Goal: Task Accomplishment & Management: Manage account settings

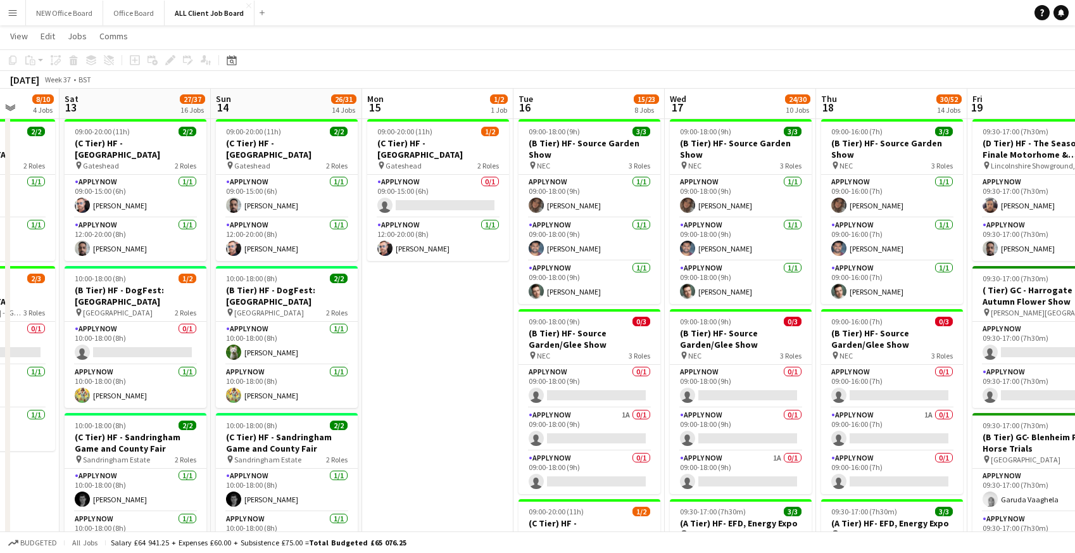
scroll to position [0, 545]
click at [572, 419] on app-card-role "APPLY NOW 1A 0/1 09:00-18:00 (9h) single-neutral-actions" at bounding box center [590, 429] width 142 height 43
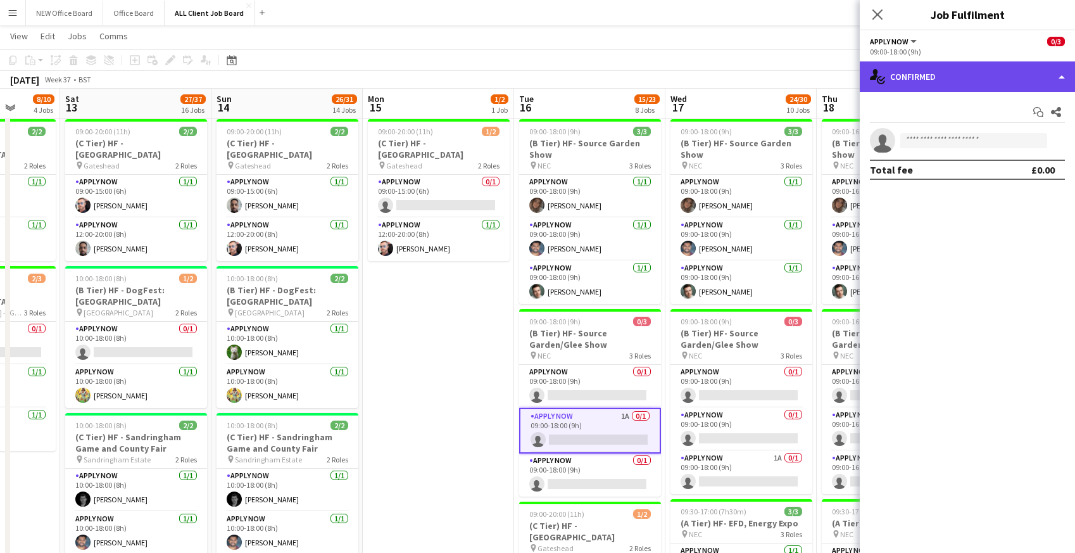
click at [938, 77] on div "single-neutral-actions-check-2 Confirmed" at bounding box center [967, 76] width 215 height 30
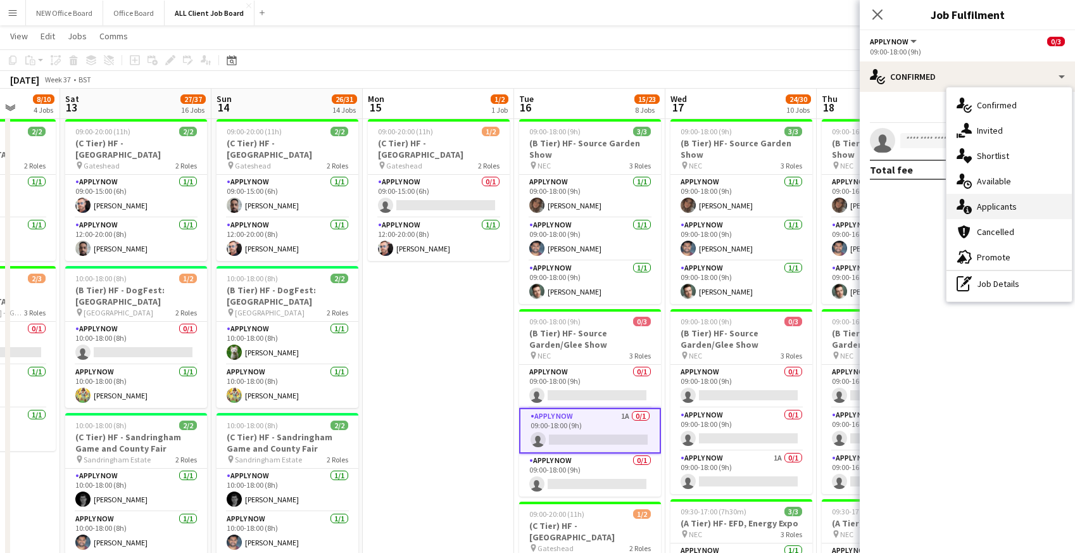
click at [983, 208] on div "single-neutral-actions-information Applicants" at bounding box center [1009, 206] width 125 height 25
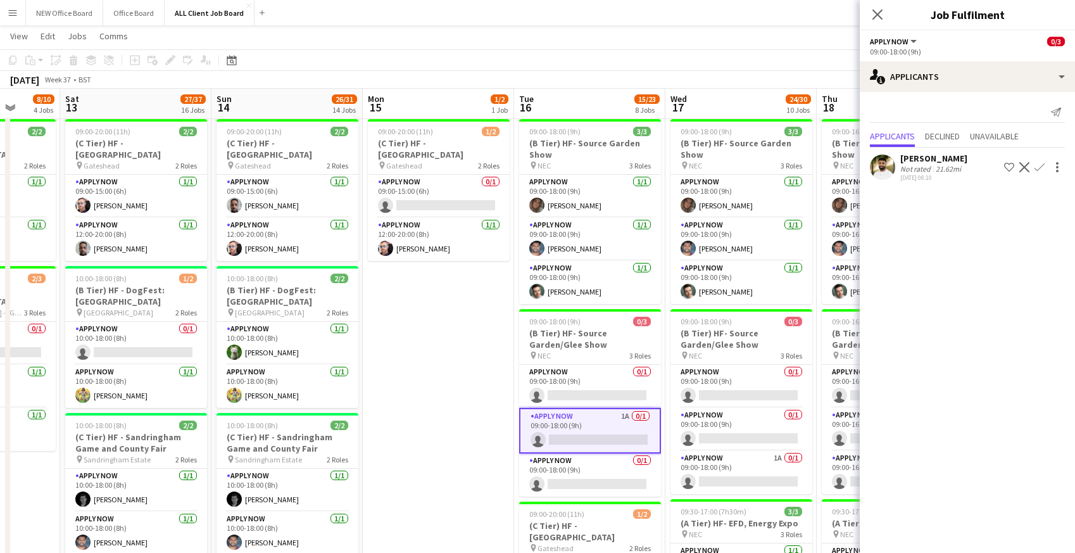
click at [1041, 166] on app-icon "Confirm" at bounding box center [1040, 167] width 10 height 10
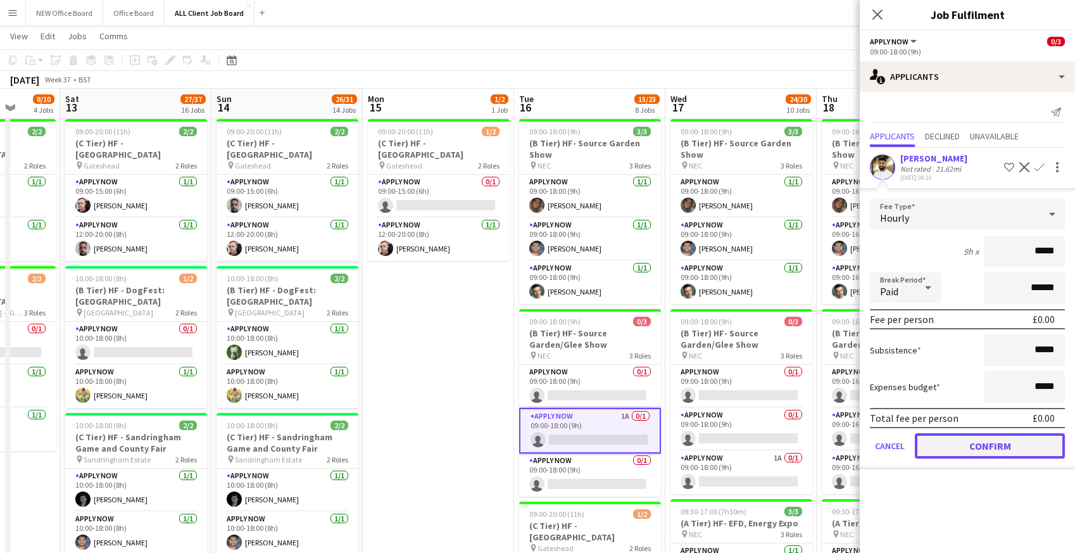
click at [951, 443] on button "Confirm" at bounding box center [990, 445] width 150 height 25
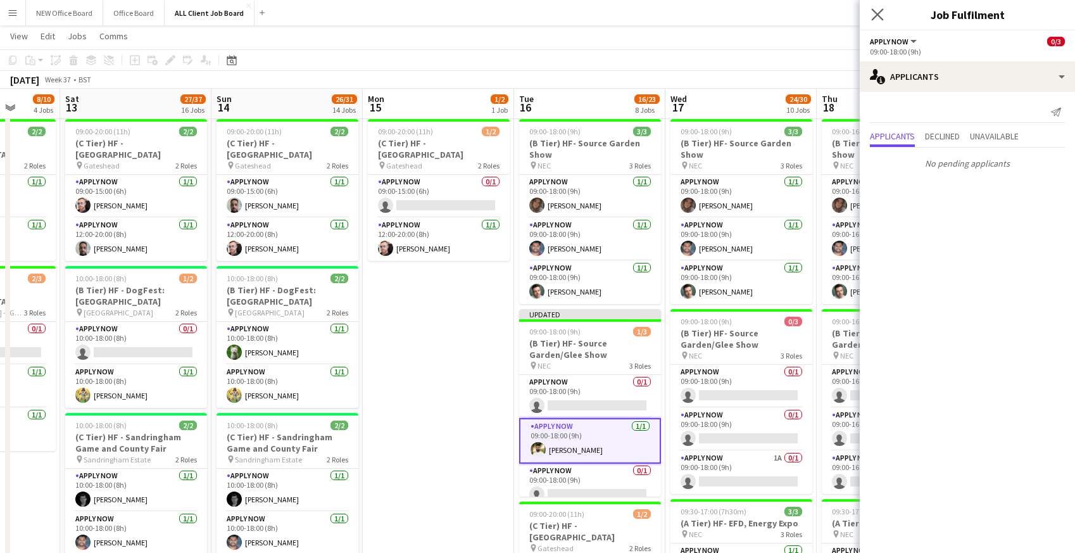
click at [883, 21] on app-icon "Close pop-in" at bounding box center [878, 15] width 18 height 18
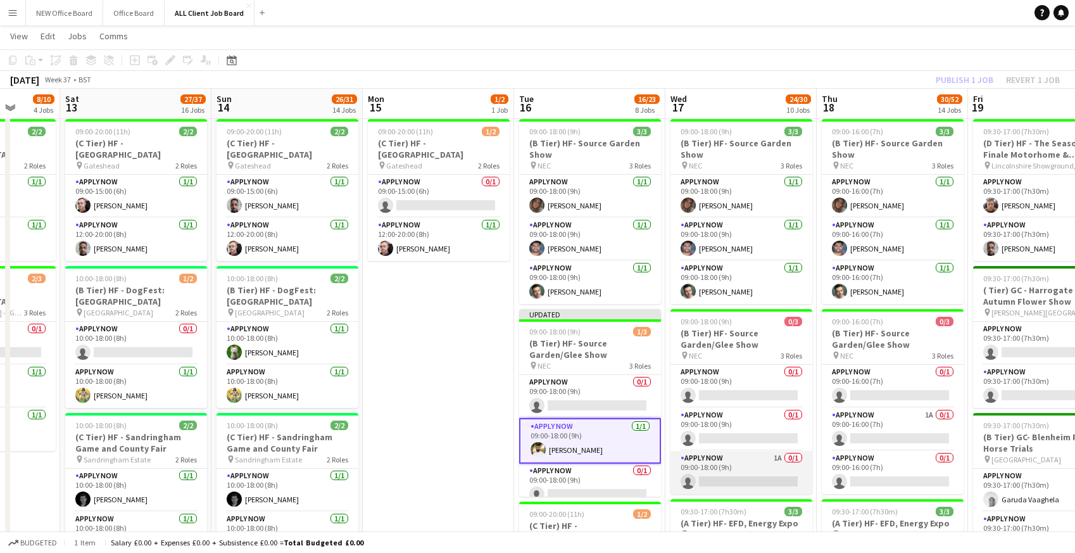
click at [767, 472] on app-card-role "APPLY NOW 1A 0/1 09:00-18:00 (9h) single-neutral-actions" at bounding box center [742, 472] width 142 height 43
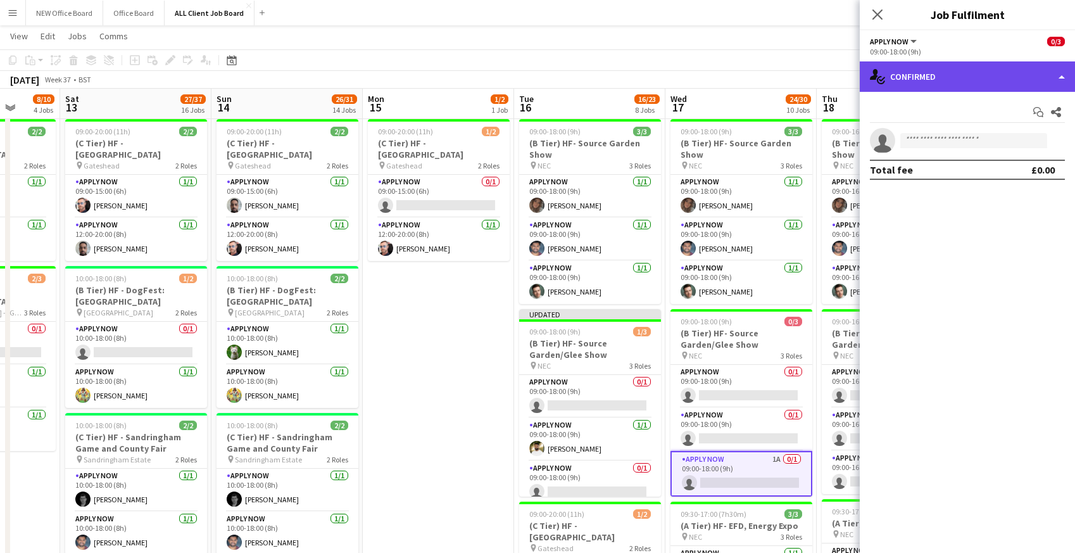
click at [915, 73] on div "single-neutral-actions-check-2 Confirmed" at bounding box center [967, 76] width 215 height 30
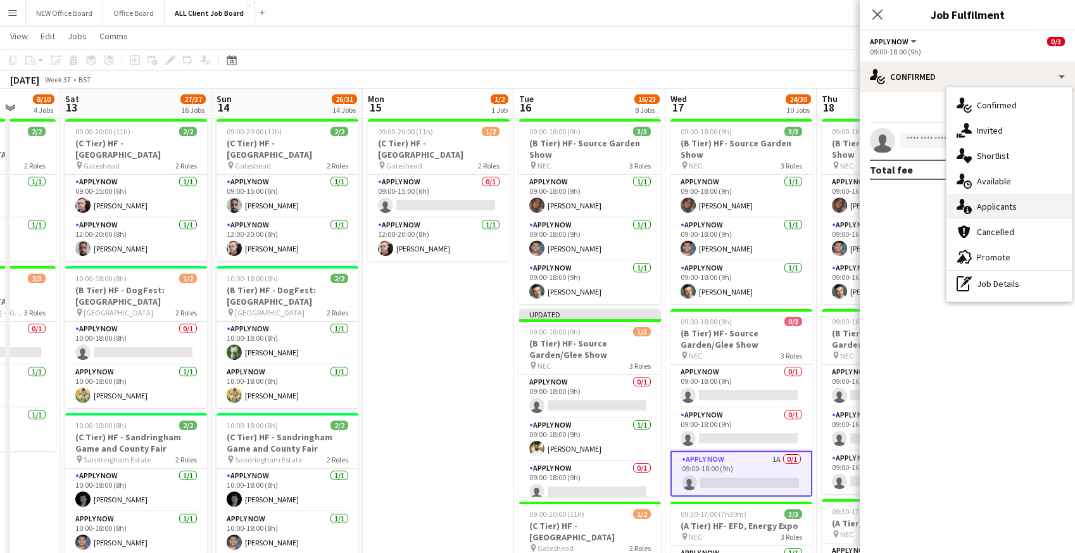
click at [963, 206] on icon at bounding box center [961, 204] width 8 height 11
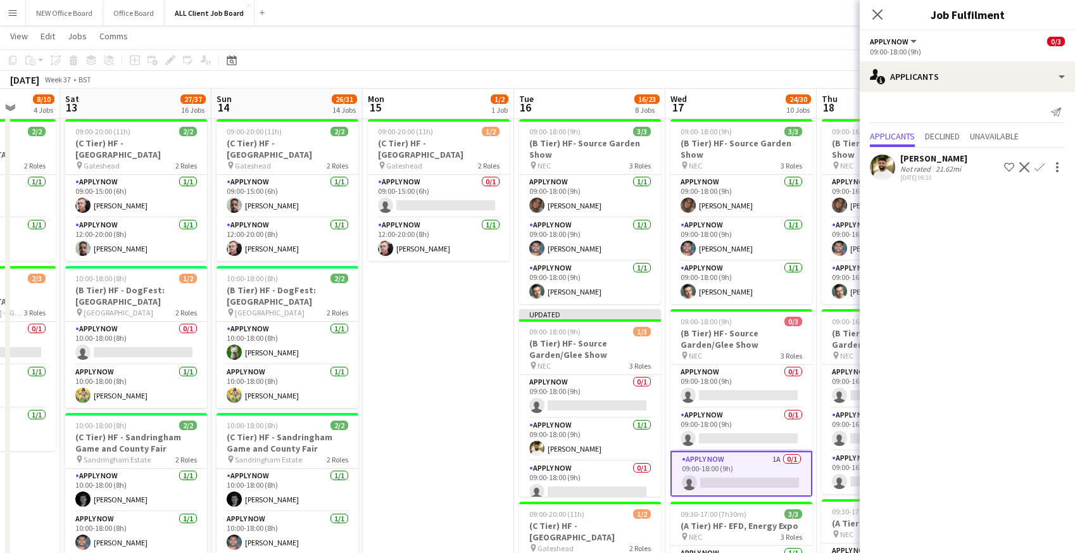
click at [1040, 167] on app-icon "Confirm" at bounding box center [1040, 167] width 10 height 10
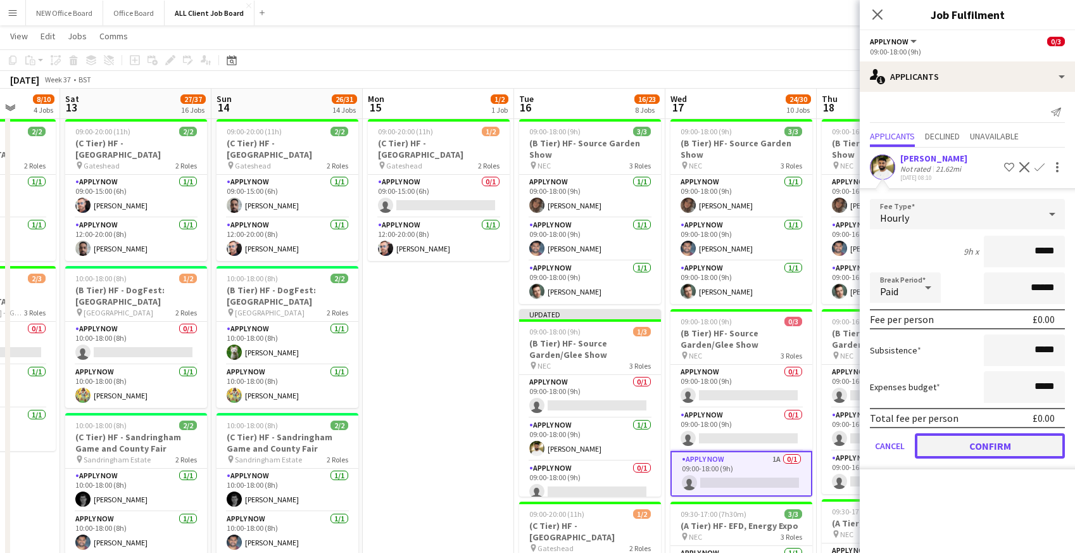
click at [966, 443] on button "Confirm" at bounding box center [990, 445] width 150 height 25
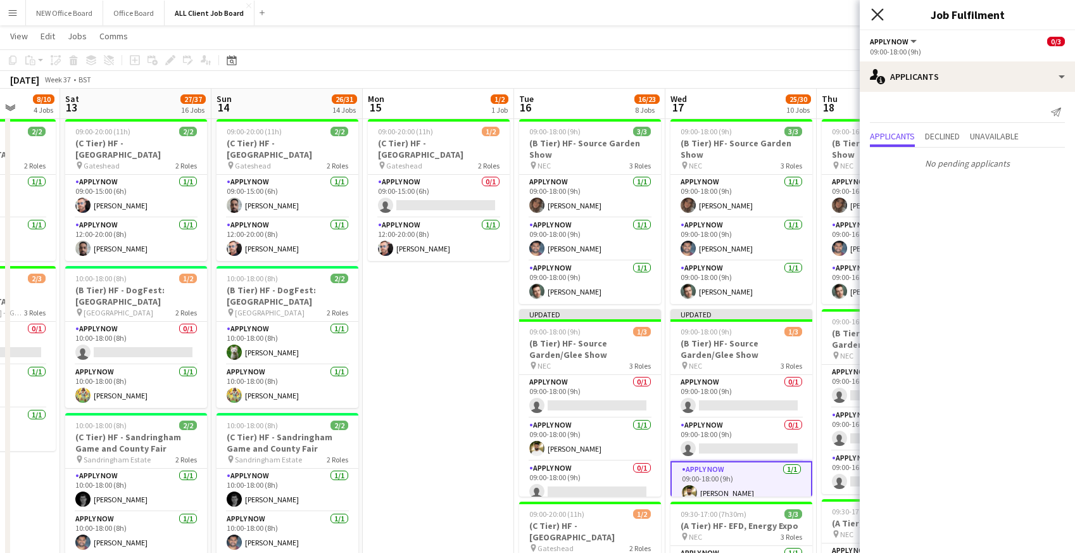
click at [878, 15] on icon at bounding box center [877, 14] width 12 height 12
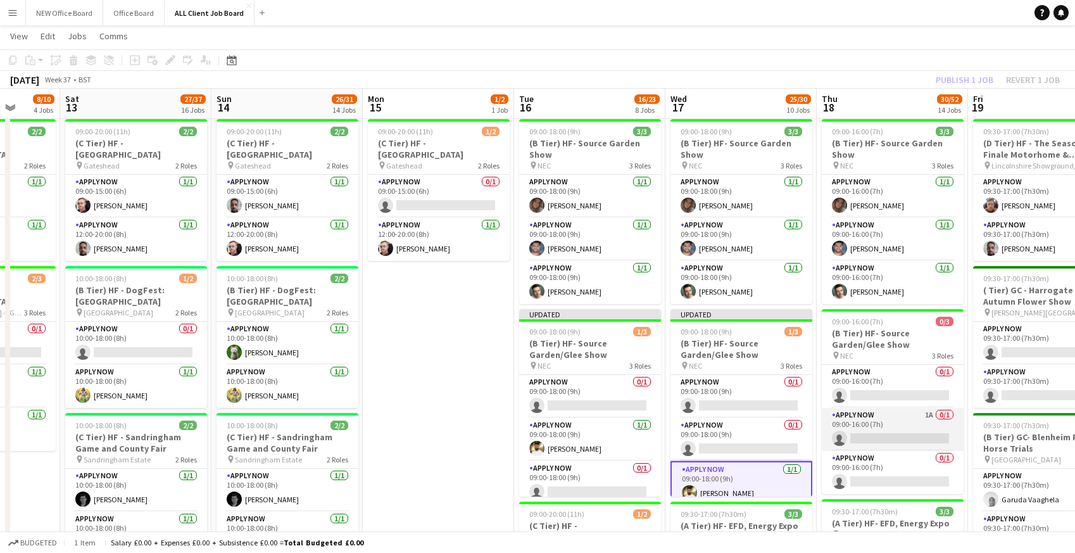
click at [896, 422] on app-card-role "APPLY NOW 1A 0/1 09:00-16:00 (7h) single-neutral-actions" at bounding box center [893, 429] width 142 height 43
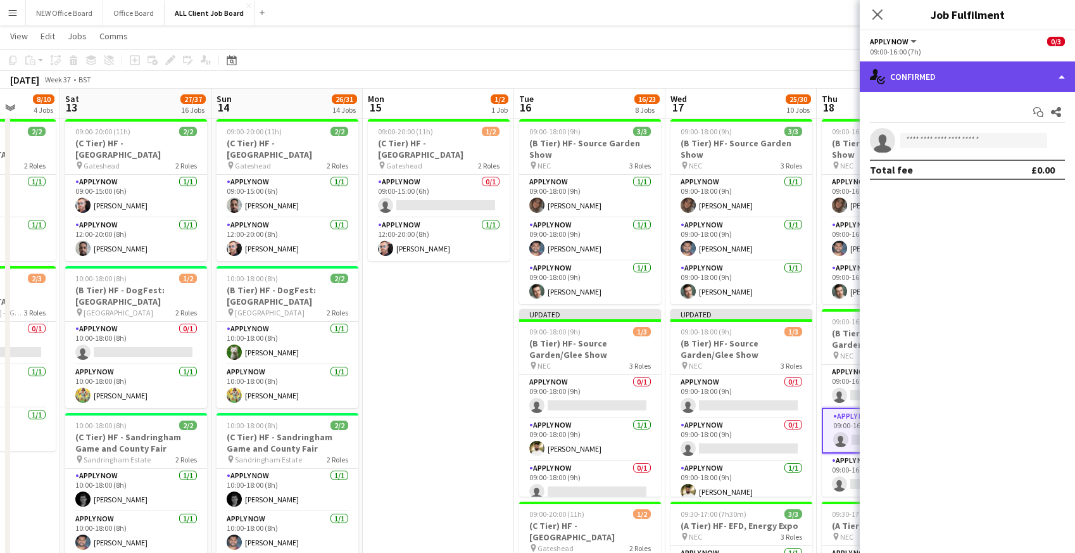
click at [928, 80] on div "single-neutral-actions-check-2 Confirmed" at bounding box center [967, 76] width 215 height 30
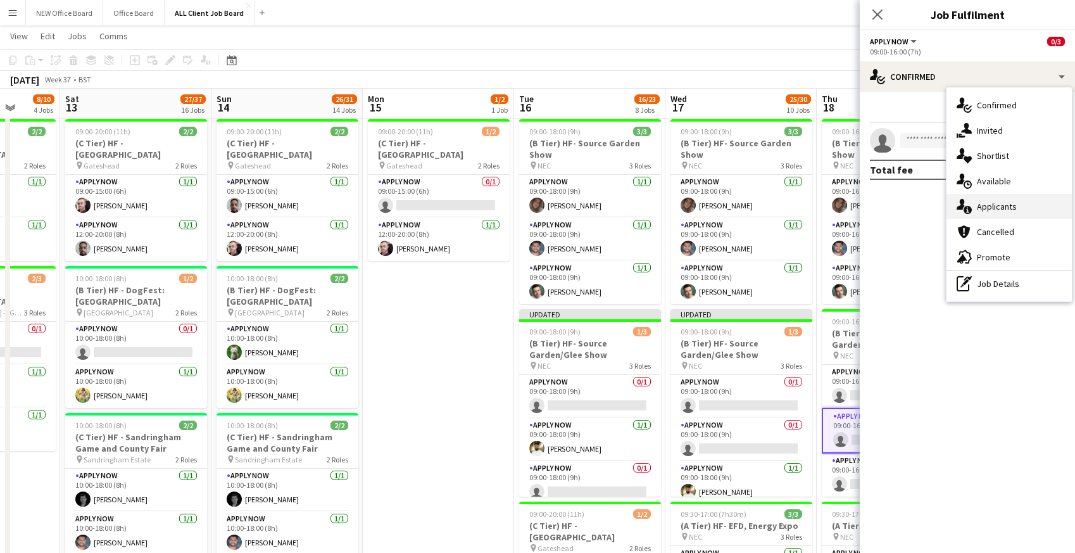
click at [977, 212] on div "single-neutral-actions-information Applicants" at bounding box center [1009, 206] width 125 height 25
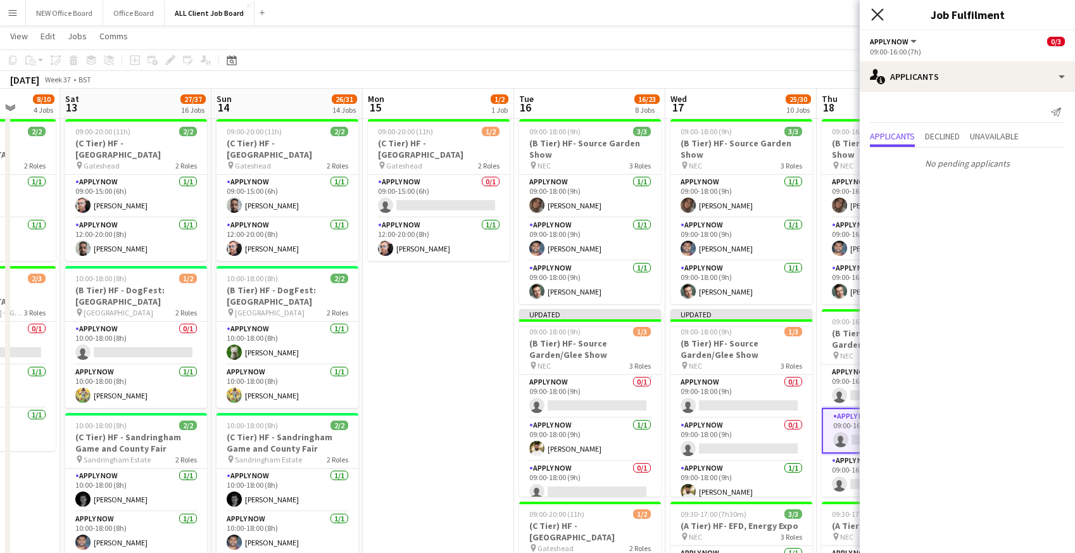
click at [879, 11] on icon at bounding box center [877, 14] width 12 height 12
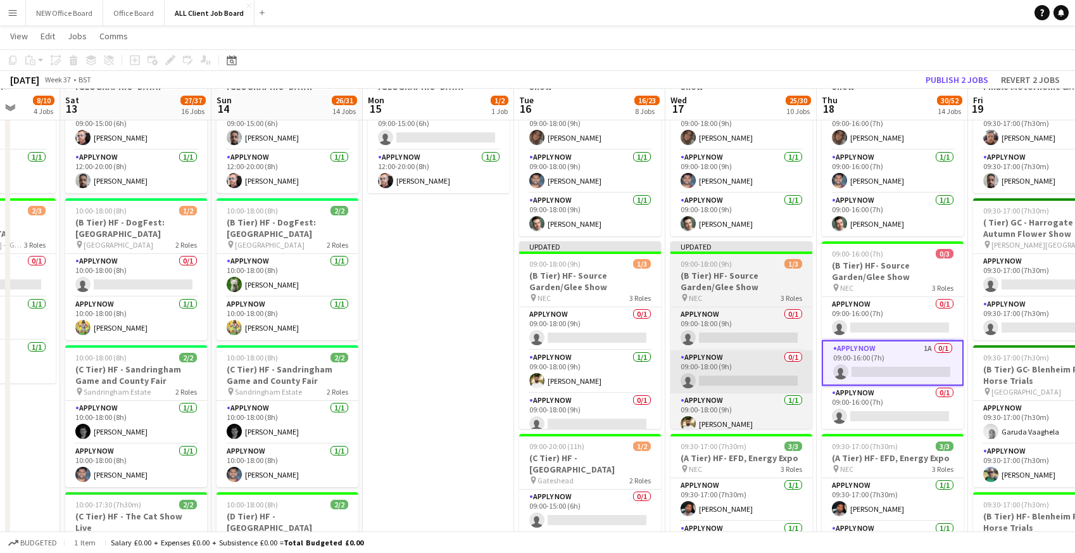
scroll to position [481, 0]
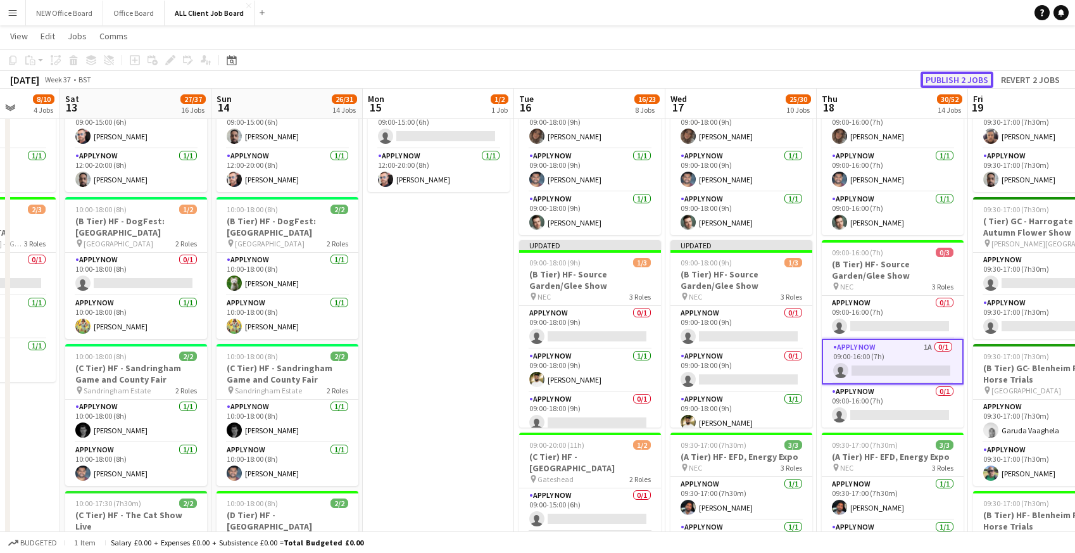
click at [945, 75] on button "Publish 2 jobs" at bounding box center [957, 80] width 73 height 16
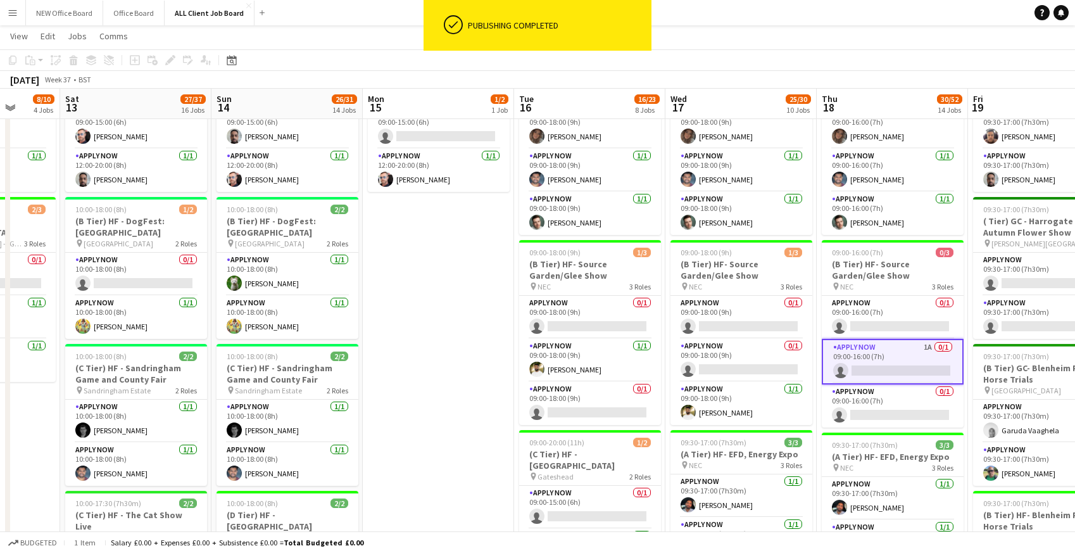
click at [879, 361] on app-card-role "APPLY NOW 1A 0/1 09:00-16:00 (7h) single-neutral-actions" at bounding box center [893, 362] width 142 height 46
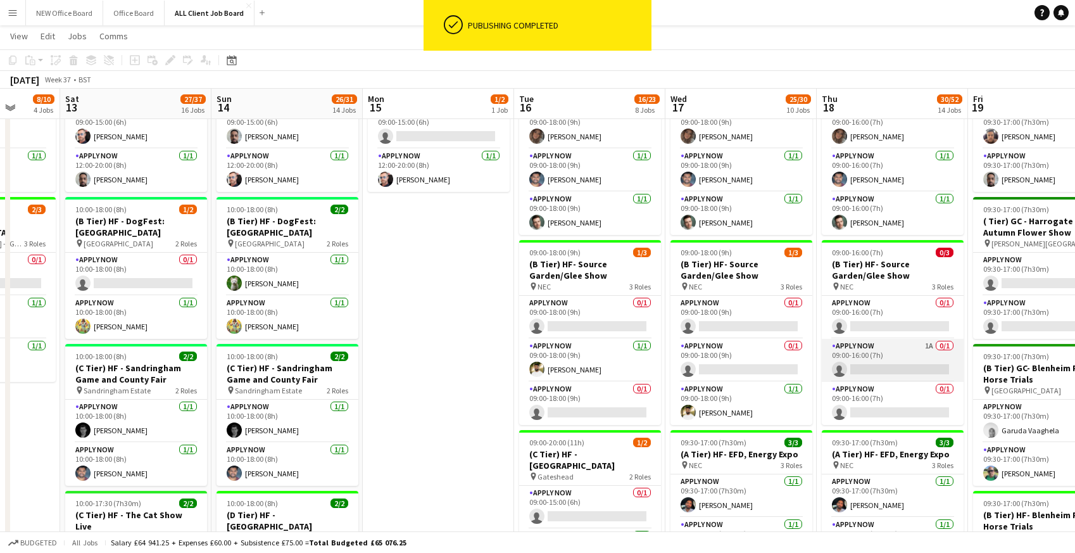
click at [879, 361] on app-card-role "APPLY NOW 1A 0/1 09:00-16:00 (7h) single-neutral-actions" at bounding box center [893, 360] width 142 height 43
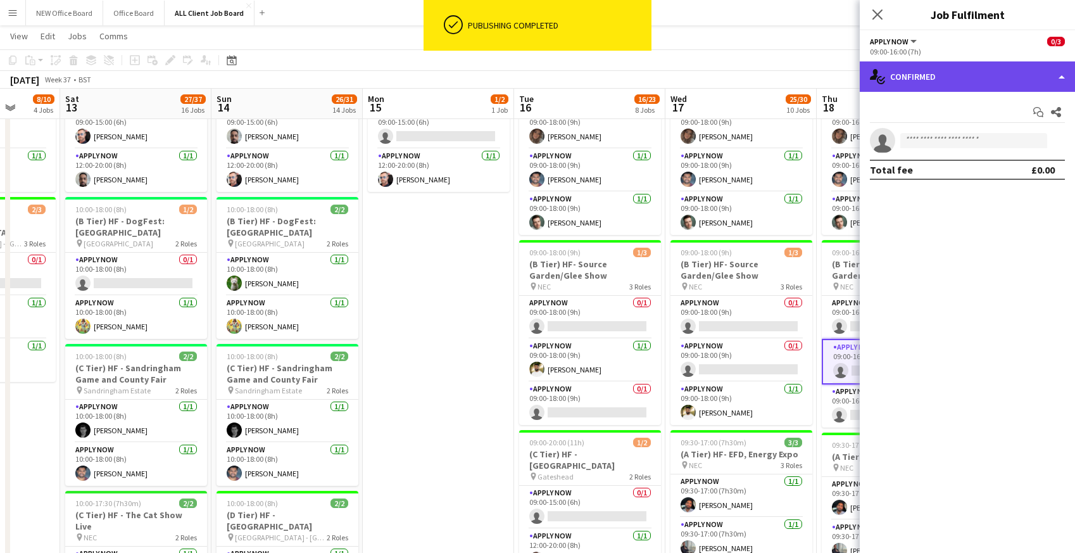
click at [968, 87] on div "single-neutral-actions-check-2 Confirmed" at bounding box center [967, 76] width 215 height 30
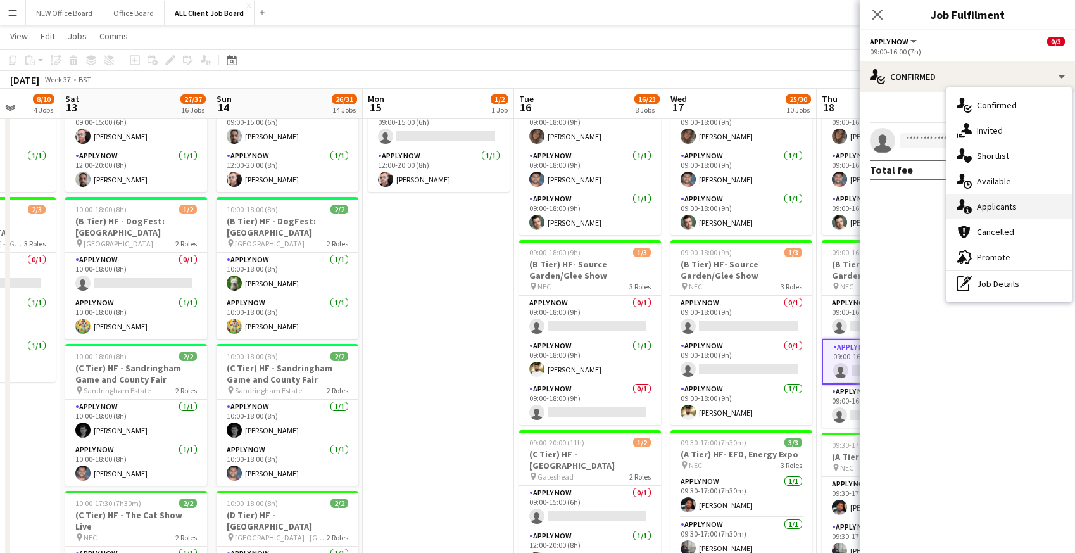
click at [978, 213] on div "single-neutral-actions-information Applicants" at bounding box center [1009, 206] width 125 height 25
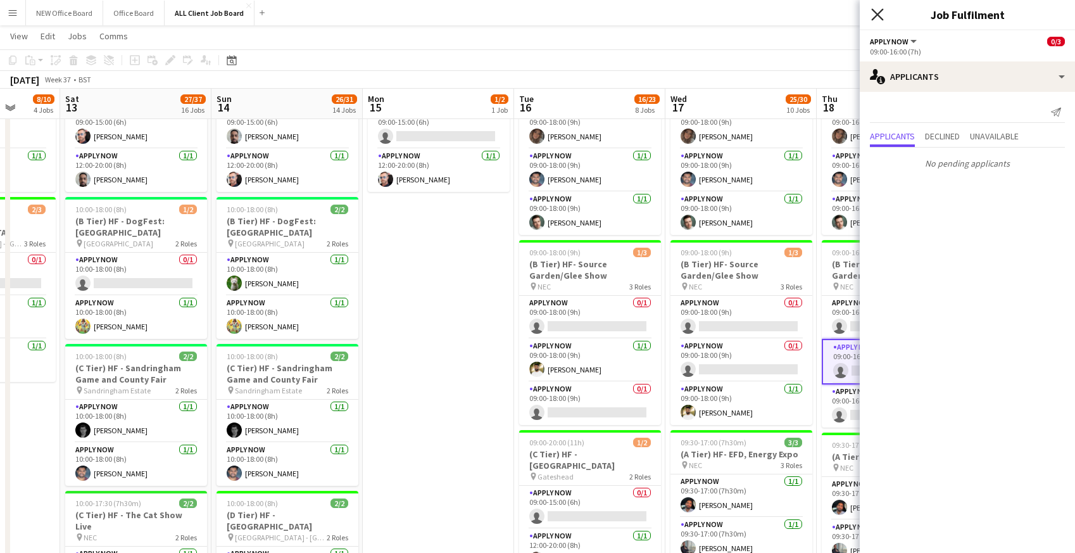
click at [880, 16] on icon "Close pop-in" at bounding box center [877, 14] width 12 height 12
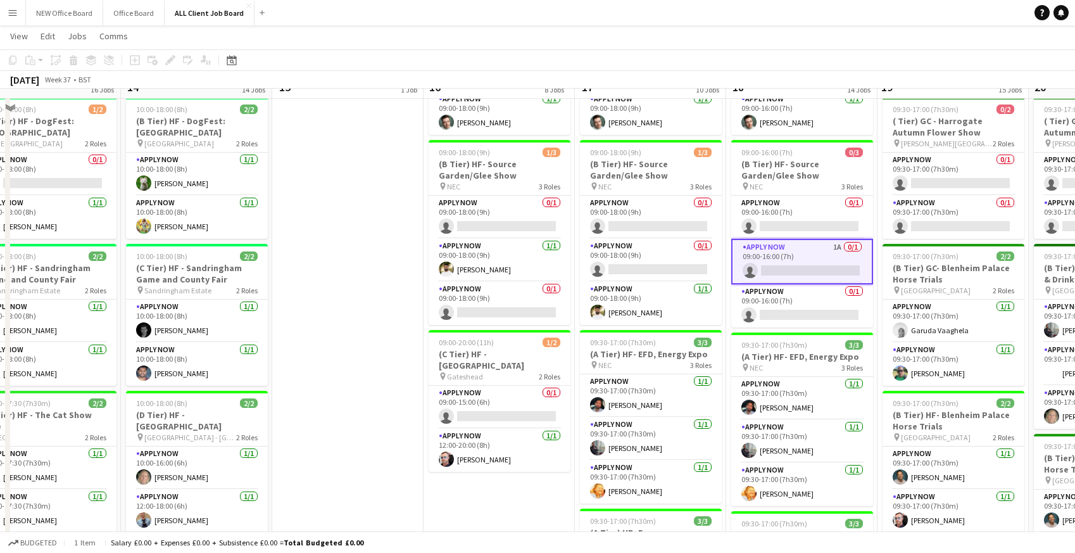
scroll to position [561, 0]
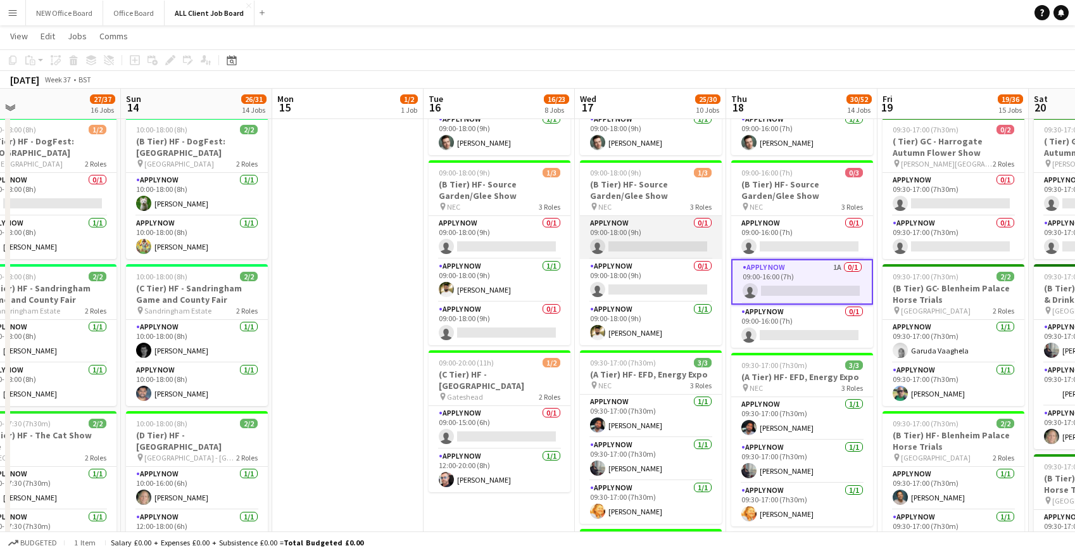
click at [651, 223] on app-card-role "APPLY NOW 0/1 09:00-18:00 (9h) single-neutral-actions" at bounding box center [651, 237] width 142 height 43
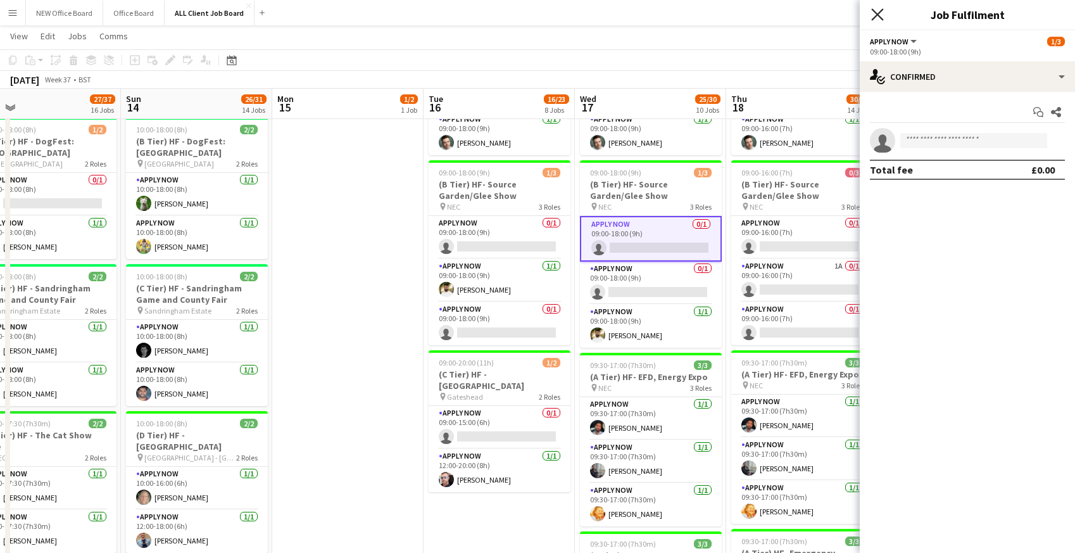
click at [875, 13] on icon at bounding box center [877, 14] width 12 height 12
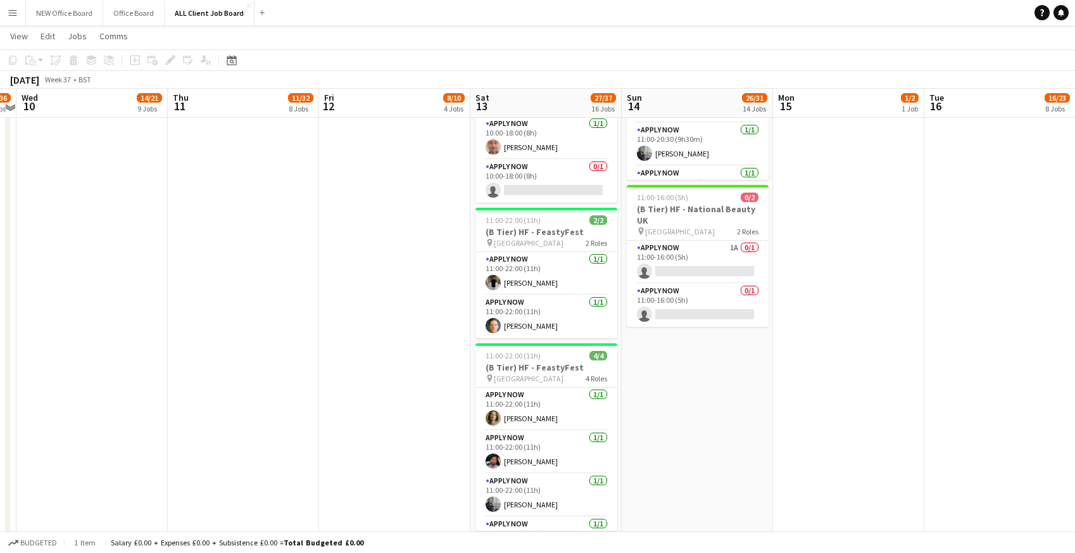
scroll to position [1399, 0]
click at [672, 249] on app-card-role "APPLY NOW 1A 0/1 11:00-16:00 (5h) single-neutral-actions" at bounding box center [698, 260] width 142 height 43
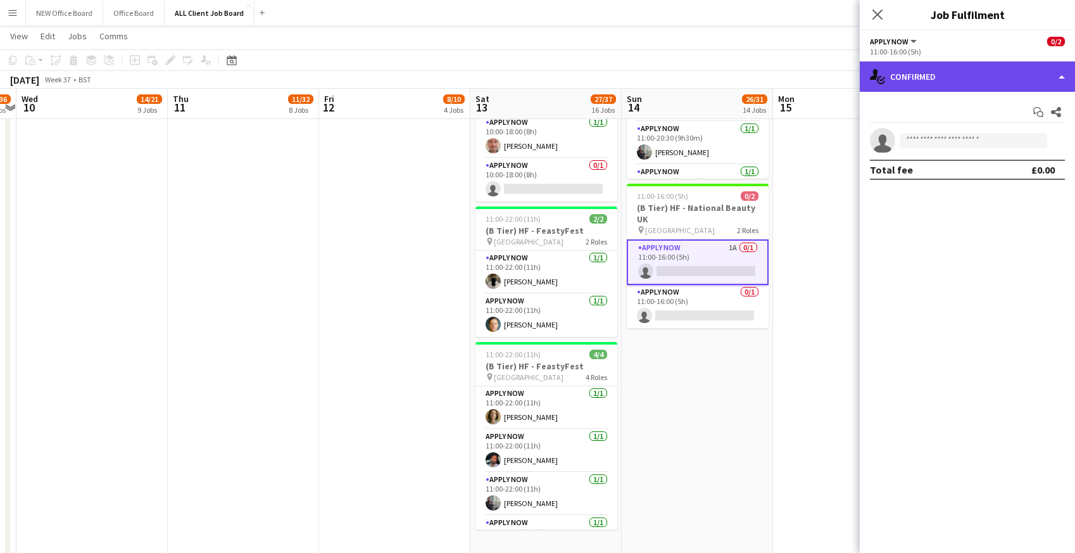
click at [949, 69] on div "single-neutral-actions-check-2 Confirmed" at bounding box center [967, 76] width 215 height 30
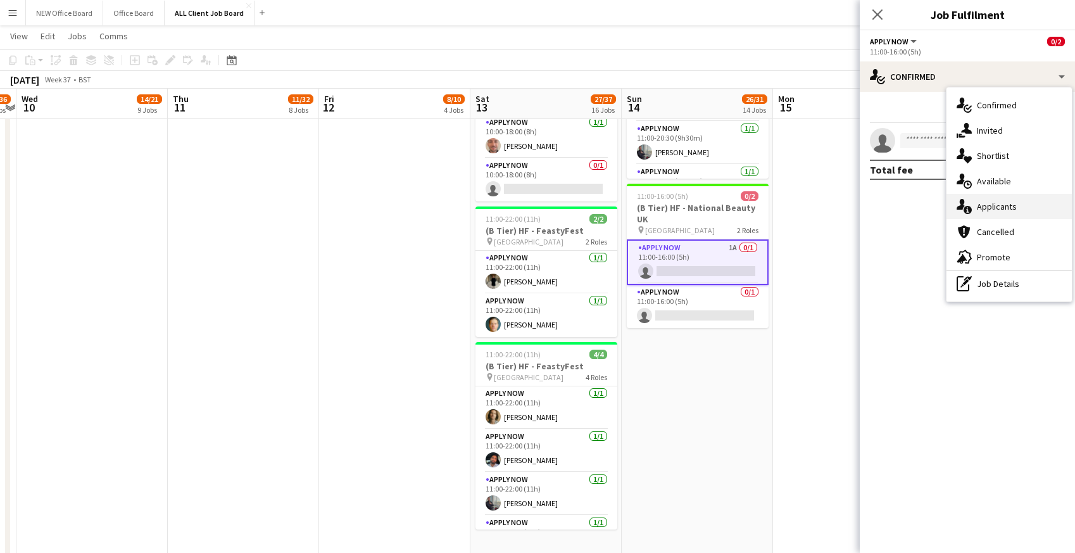
click at [976, 209] on div "single-neutral-actions-information Applicants" at bounding box center [1009, 206] width 125 height 25
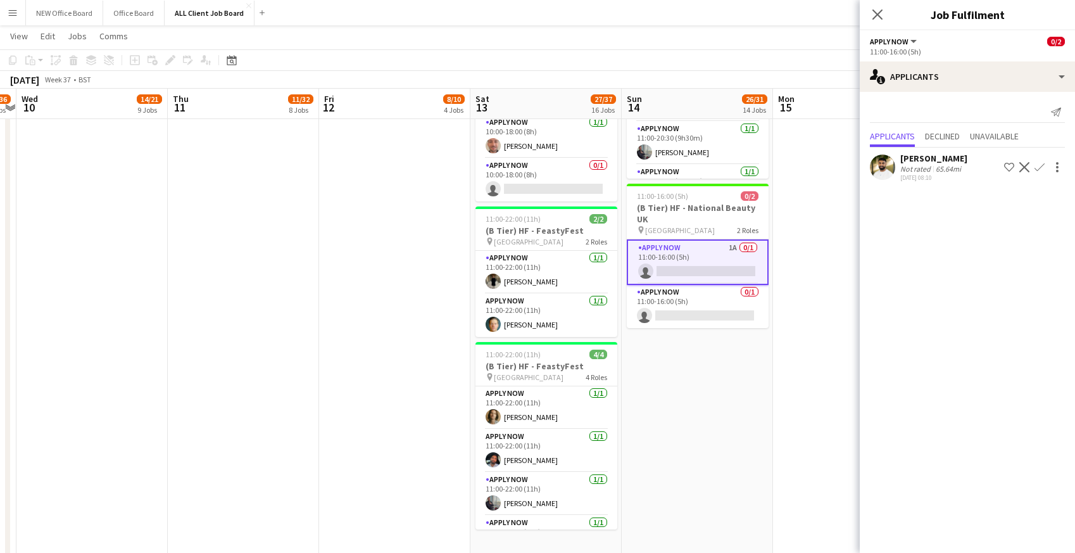
click at [1042, 167] on app-icon "Confirm" at bounding box center [1040, 167] width 10 height 10
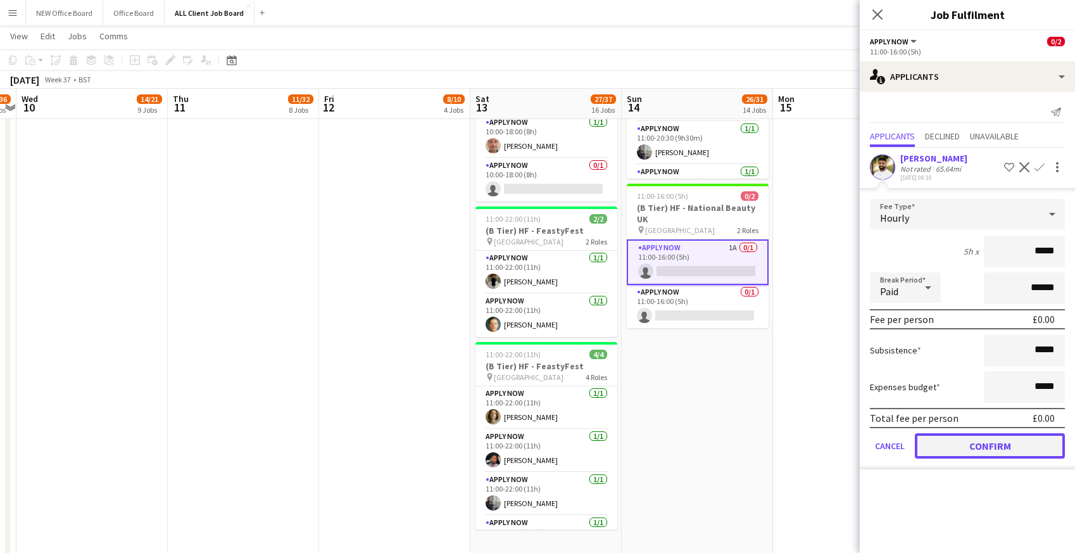
click at [938, 447] on button "Confirm" at bounding box center [990, 445] width 150 height 25
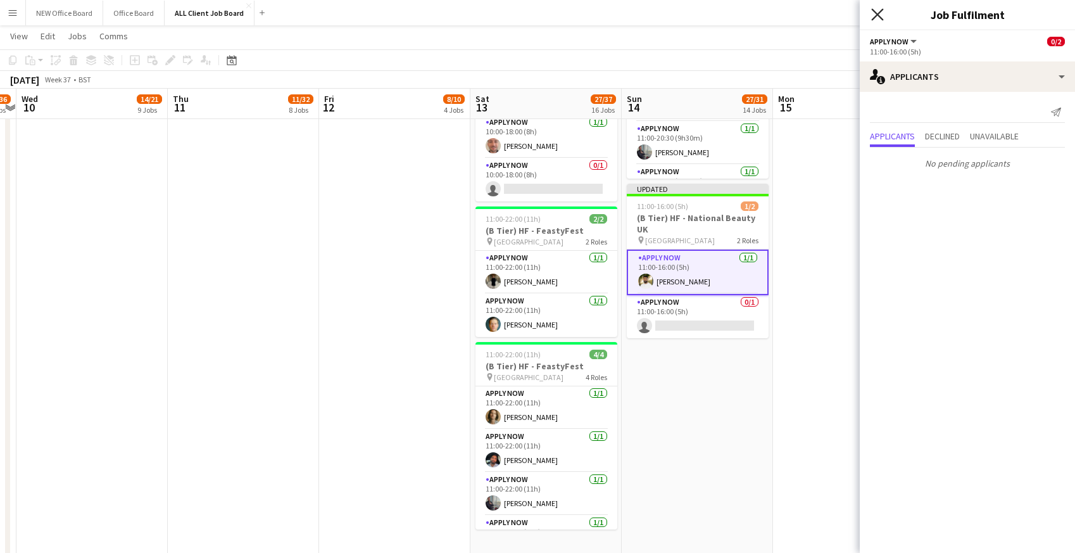
click at [874, 13] on icon "Close pop-in" at bounding box center [877, 14] width 12 height 12
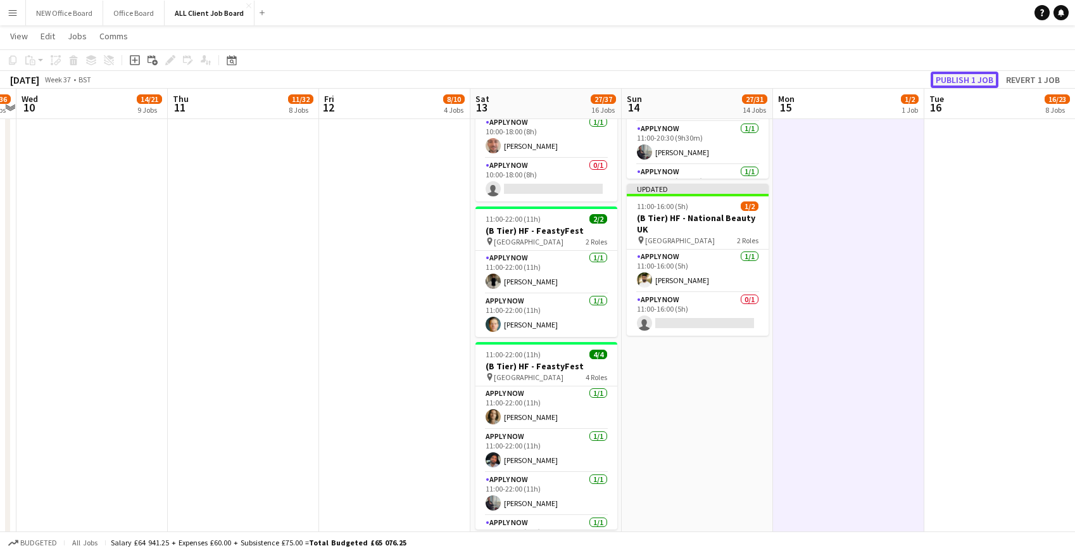
click at [959, 79] on button "Publish 1 job" at bounding box center [965, 80] width 68 height 16
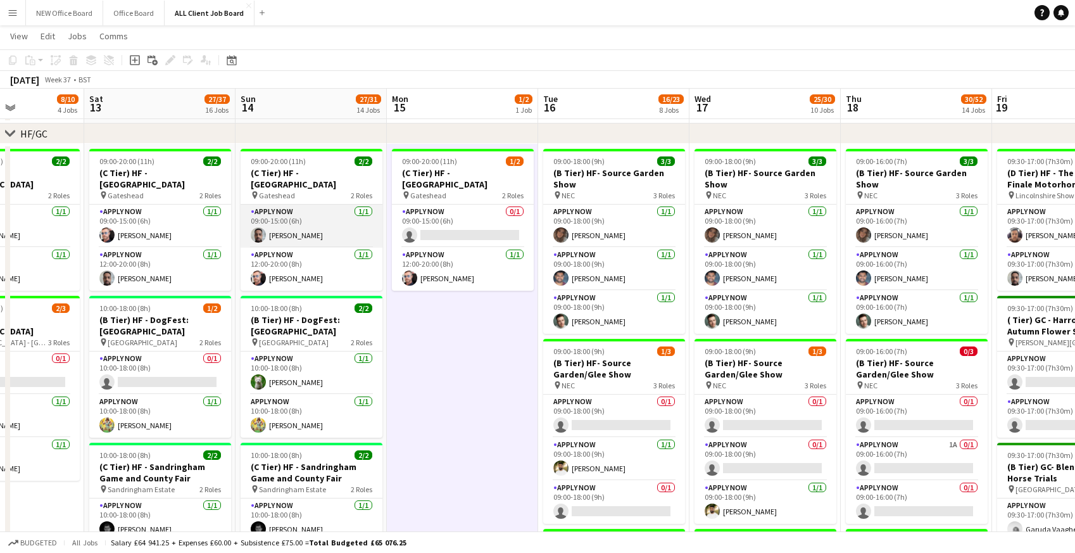
scroll to position [383, 0]
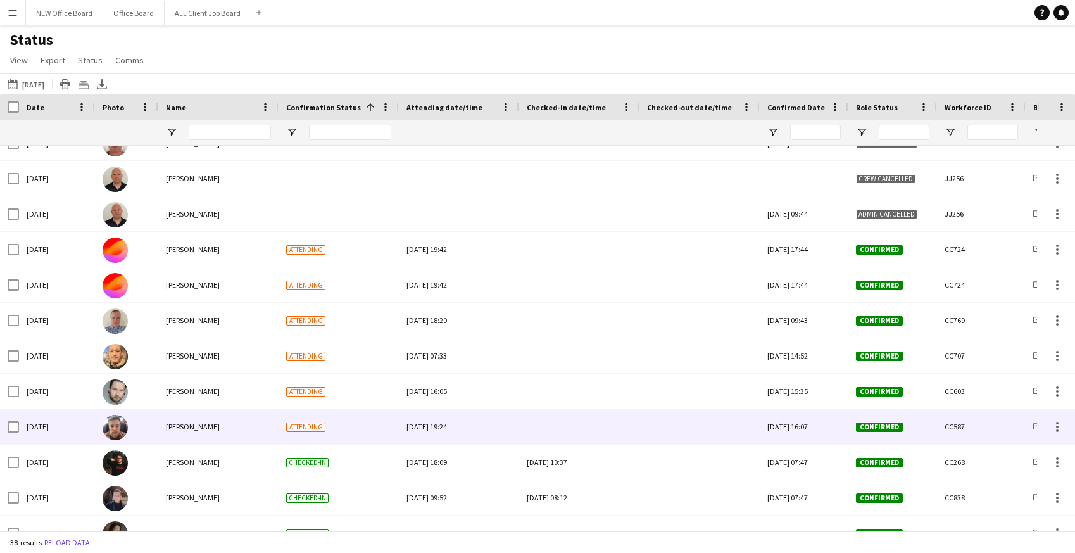
scroll to position [693, 0]
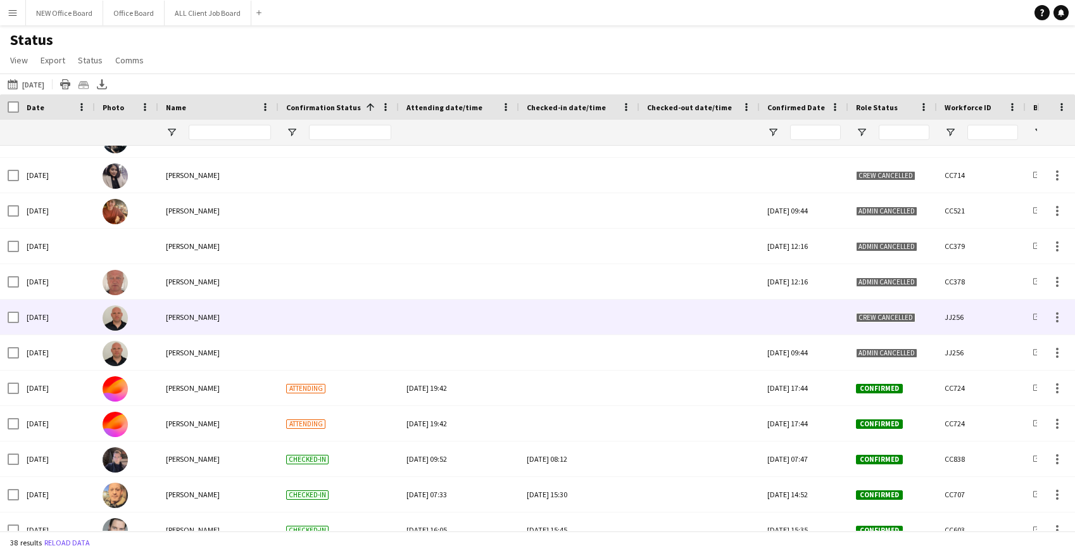
scroll to position [560, 0]
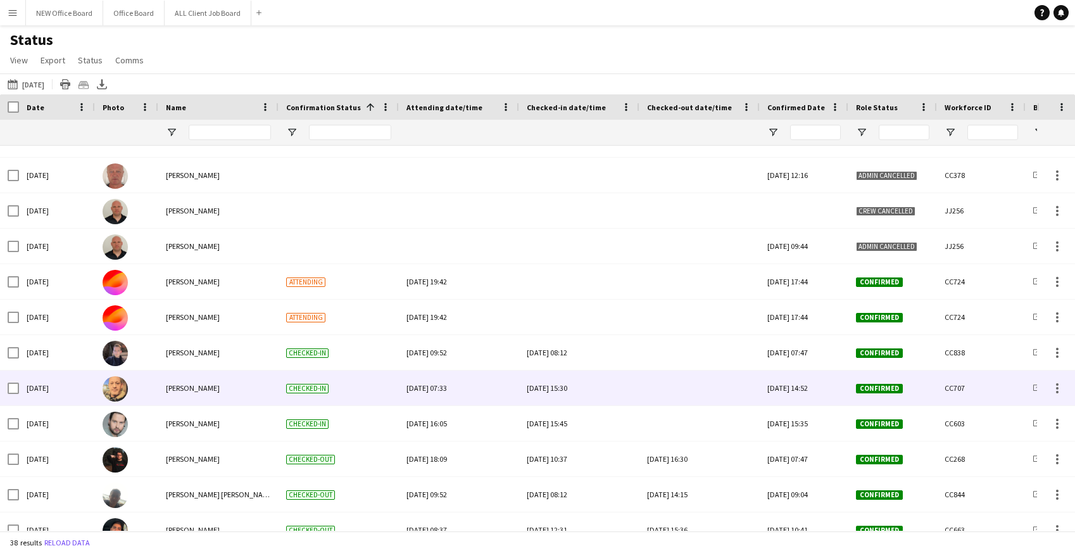
click at [672, 387] on div at bounding box center [699, 387] width 105 height 35
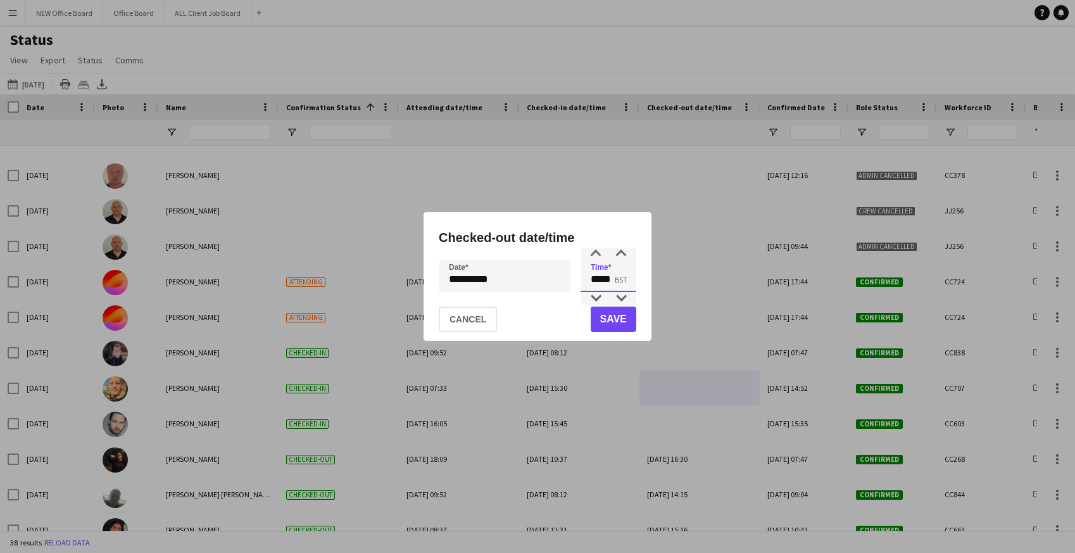
click at [593, 279] on input "*****" at bounding box center [609, 276] width 56 height 32
click at [502, 281] on div "**********" at bounding box center [537, 276] width 1075 height 553
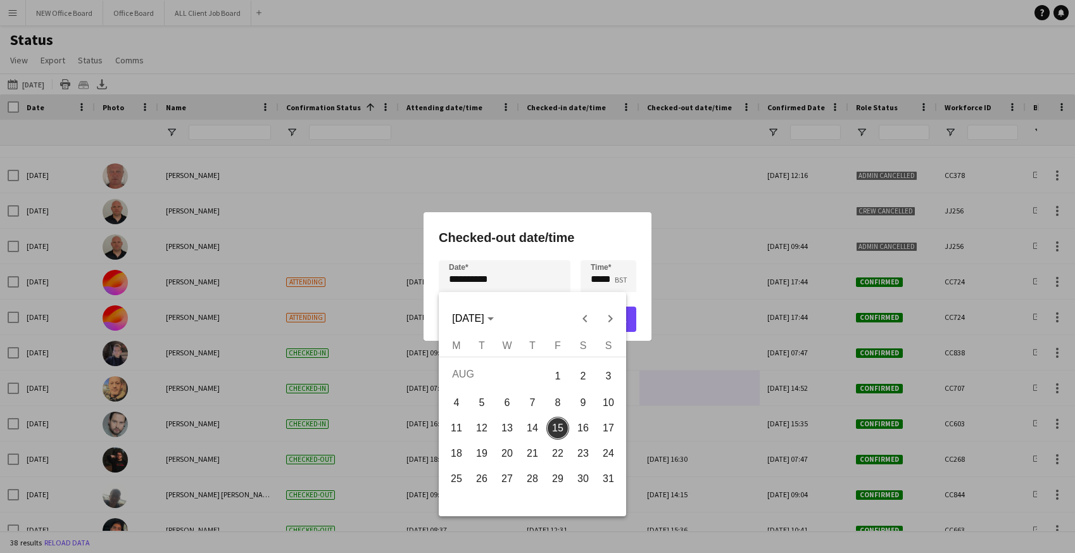
click at [536, 427] on span "14" at bounding box center [532, 428] width 23 height 23
type input "**********"
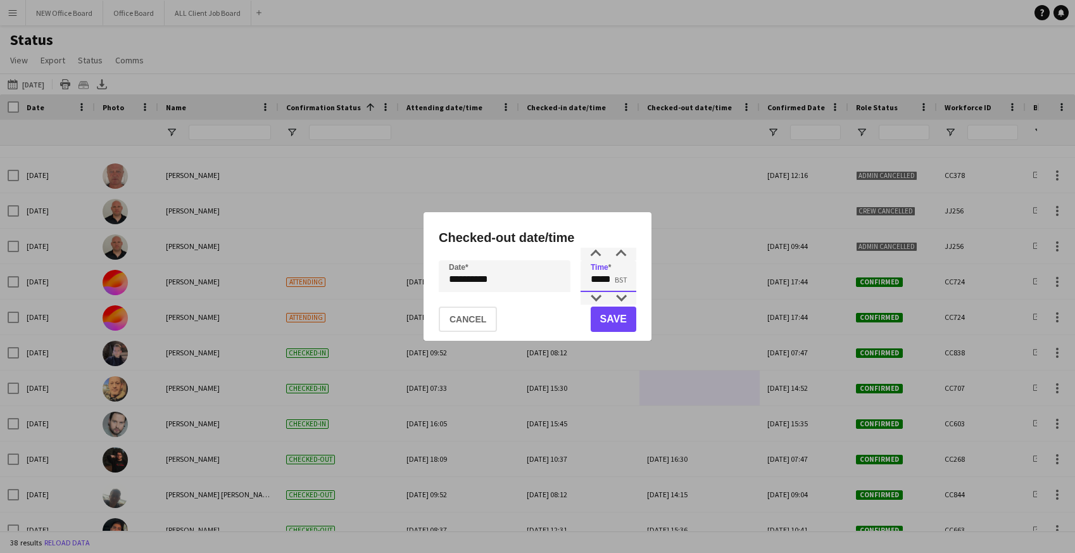
drag, startPoint x: 590, startPoint y: 279, endPoint x: 626, endPoint y: 283, distance: 37.0
click at [626, 283] on input "*****" at bounding box center [609, 276] width 56 height 32
type input "*****"
click at [622, 313] on button "Save" at bounding box center [614, 318] width 46 height 25
